Goal: Task Accomplishment & Management: Use online tool/utility

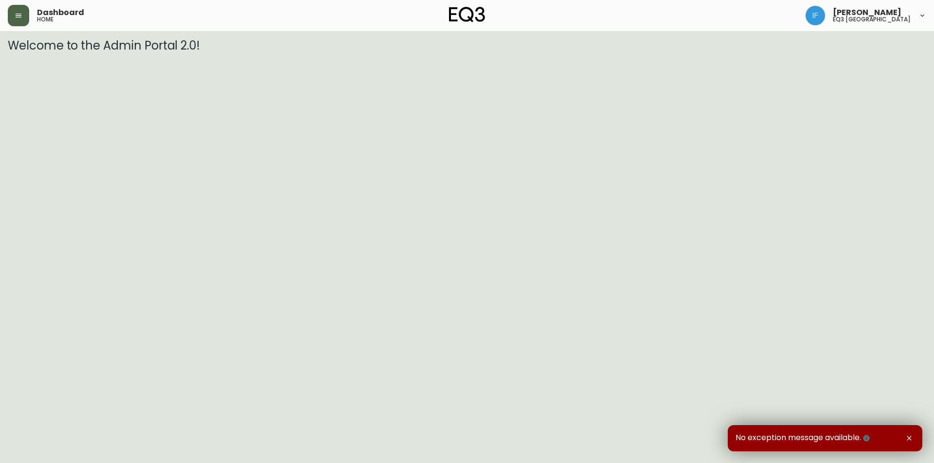
click at [19, 12] on icon "button" at bounding box center [19, 16] width 8 height 8
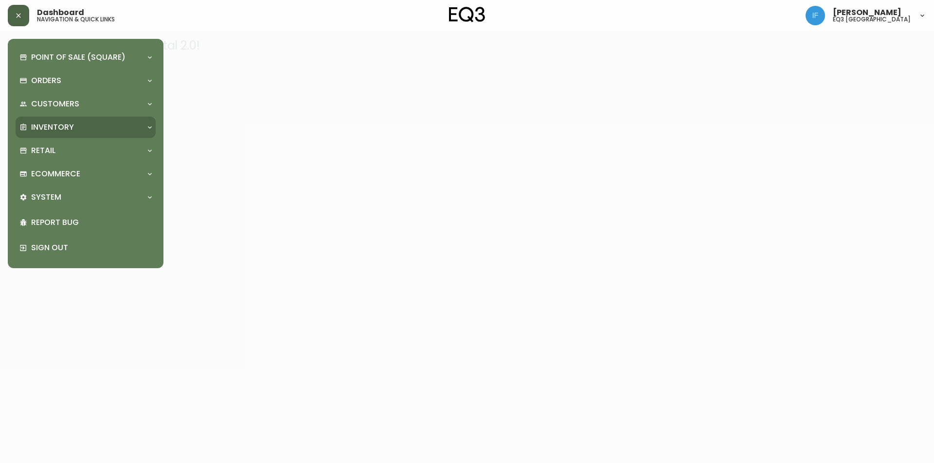
click at [86, 120] on div "Inventory" at bounding box center [86, 127] width 140 height 21
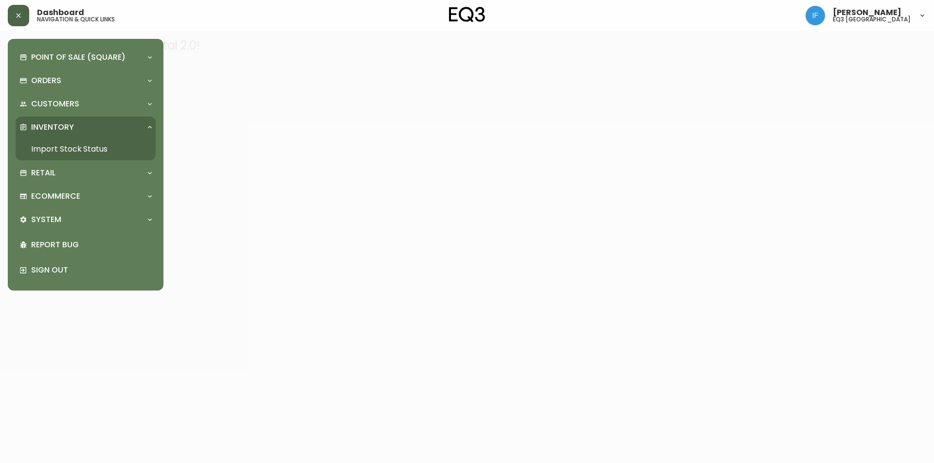
click at [99, 150] on link "Import Stock Status" at bounding box center [86, 149] width 140 height 22
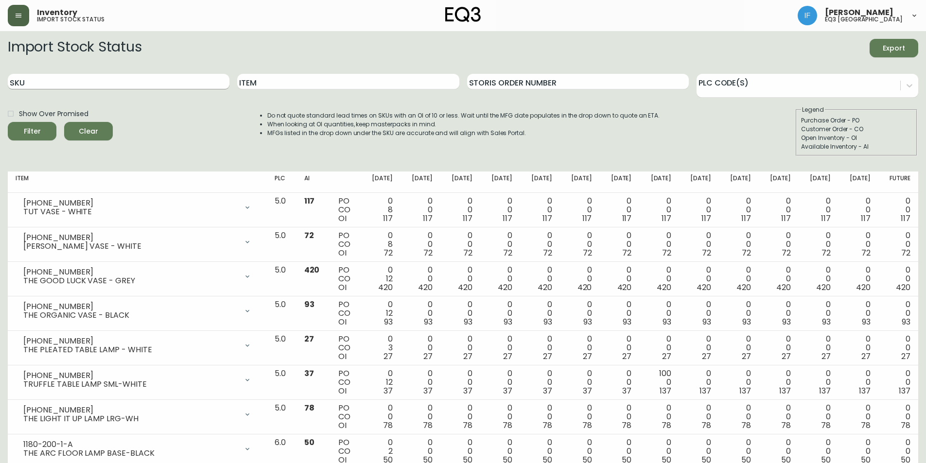
click at [117, 86] on input "SKU" at bounding box center [119, 82] width 222 height 16
paste input "3020-845-15-A"
type input "3020-845-15-A"
click at [8, 122] on button "Filter" at bounding box center [32, 131] width 49 height 18
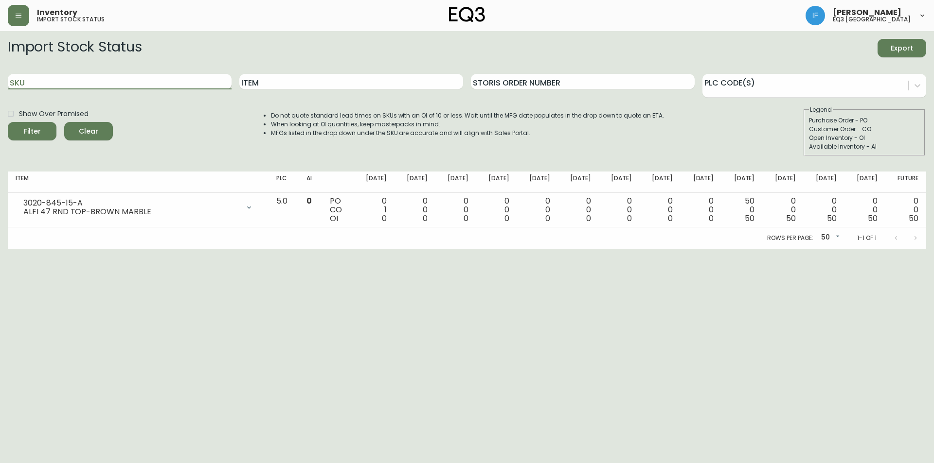
paste input "3020-374-1-A"
click at [8, 122] on button "Filter" at bounding box center [32, 131] width 49 height 18
type input "3"
paste input "3020-373-4-B"
click at [8, 122] on button "Filter" at bounding box center [32, 131] width 49 height 18
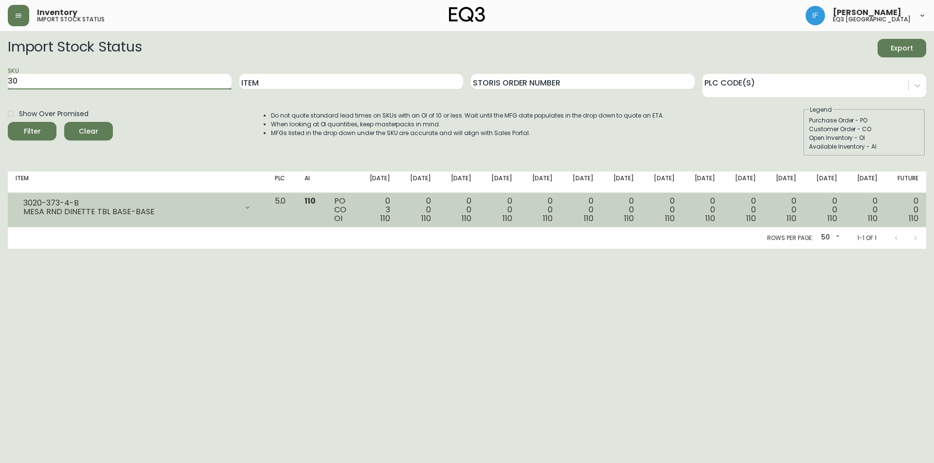
type input "3"
paste input "3020-373-4-C"
click at [8, 122] on button "Filter" at bounding box center [32, 131] width 49 height 18
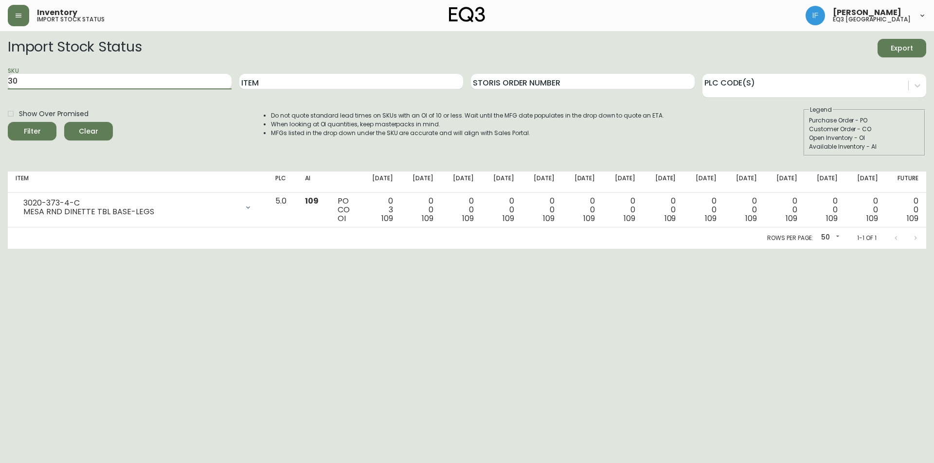
type input "3"
paste input "3020-373-4-B"
type input "3020-373-4-B"
click at [8, 122] on button "Filter" at bounding box center [32, 131] width 49 height 18
